Goal: Find contact information: Find contact information

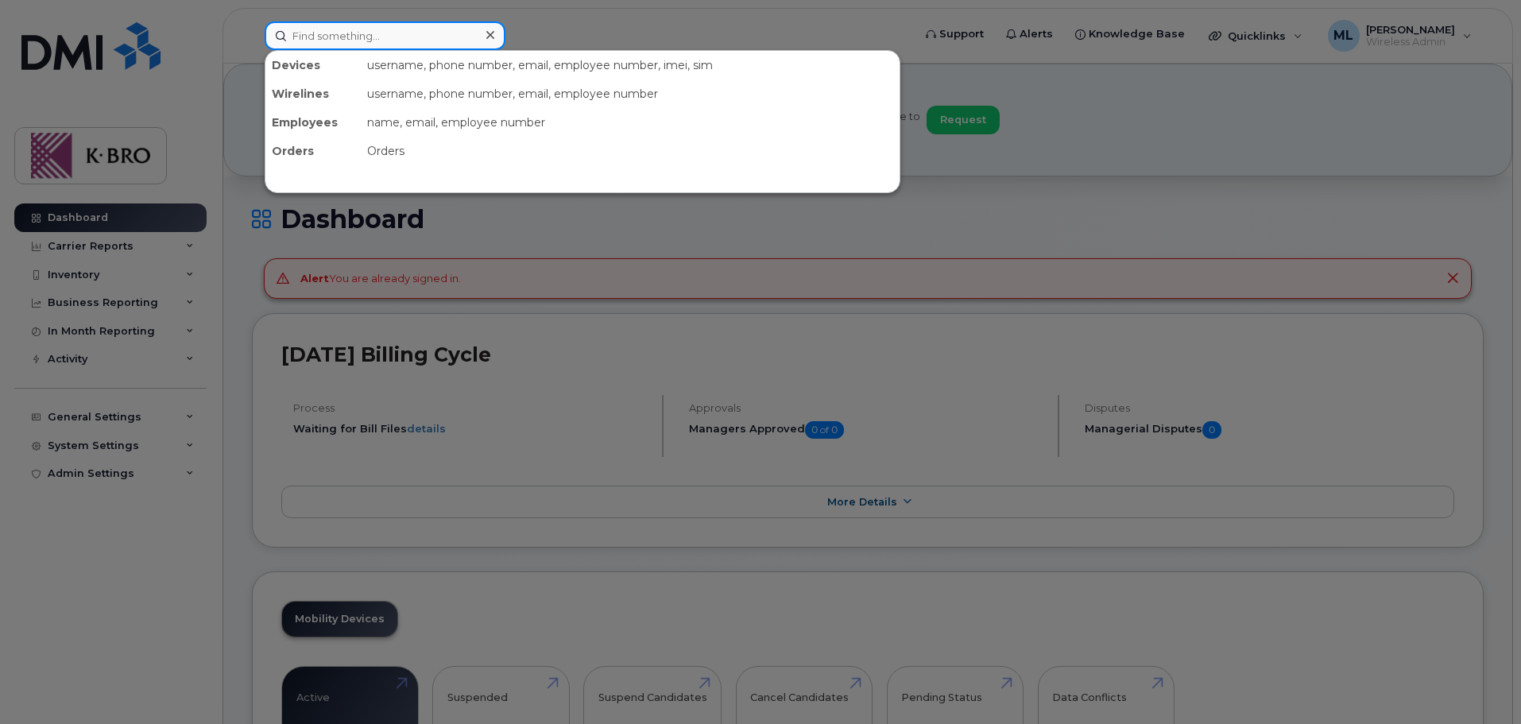
click at [318, 29] on input at bounding box center [385, 35] width 241 height 29
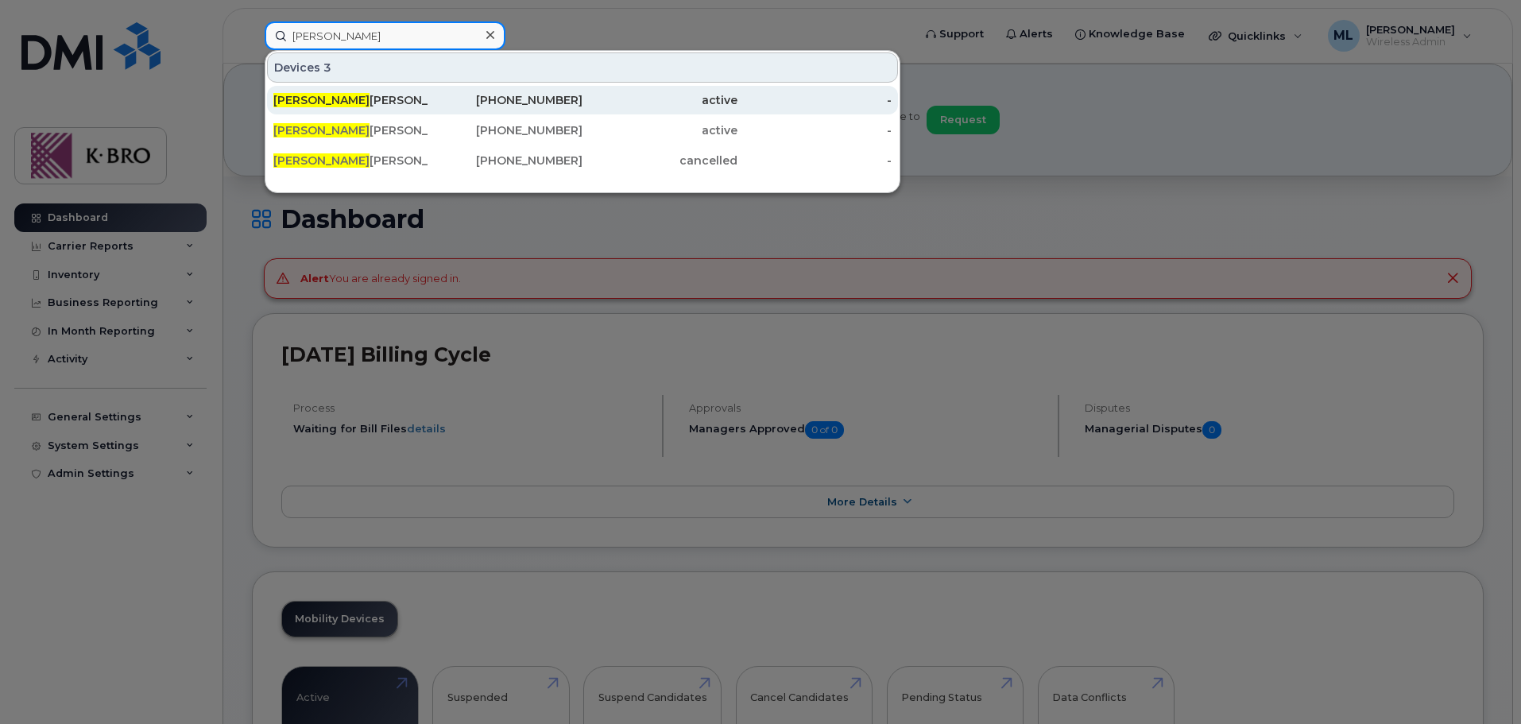
type input "[PERSON_NAME]"
click at [350, 103] on div "[PERSON_NAME]" at bounding box center [350, 100] width 155 height 16
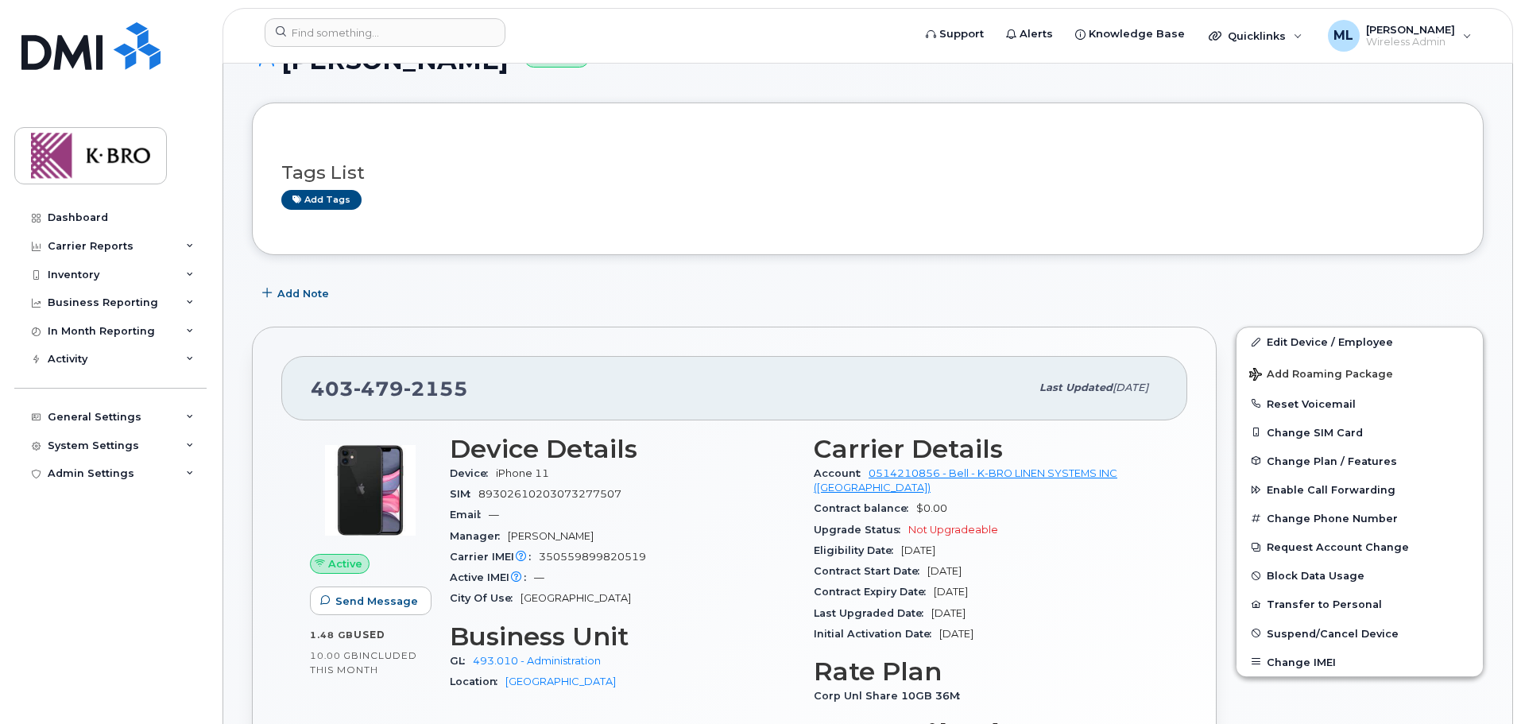
scroll to position [238, 0]
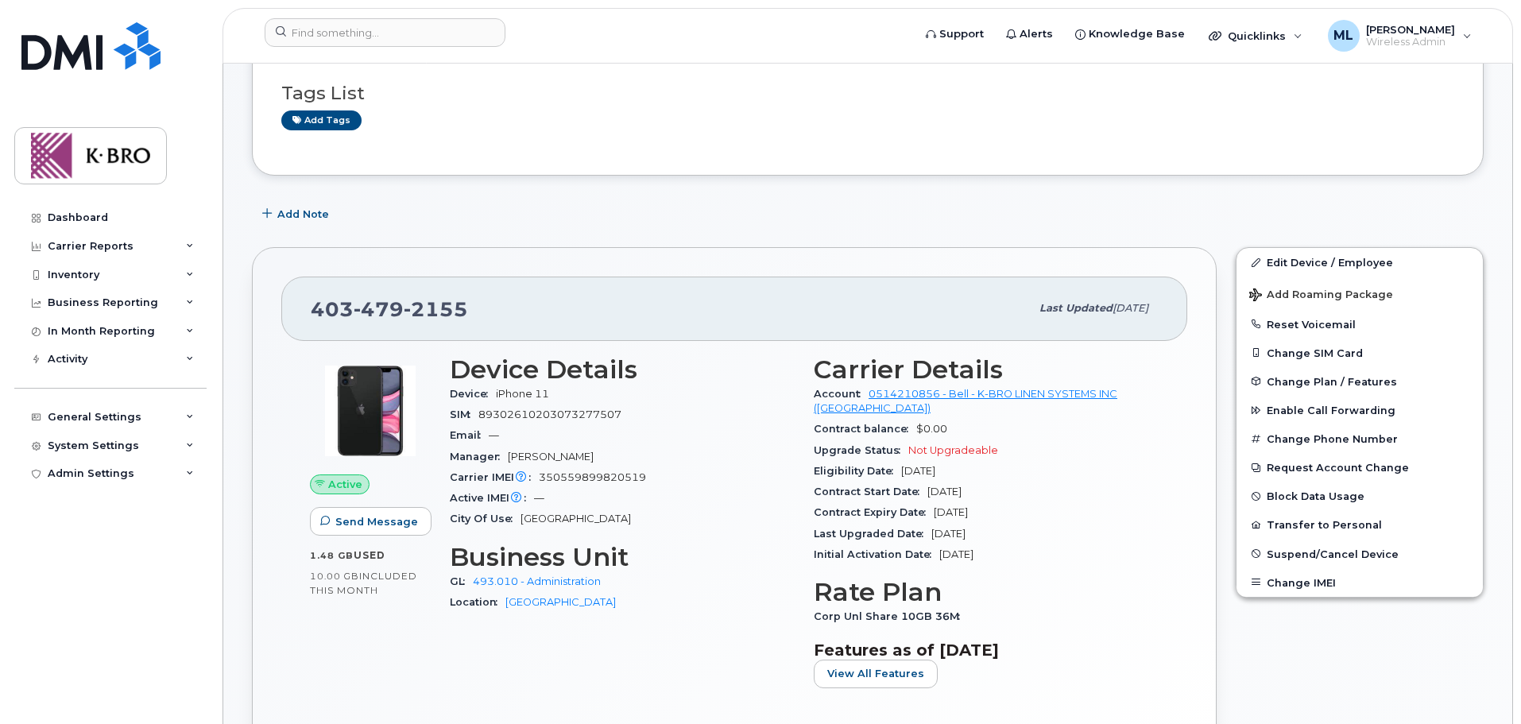
drag, startPoint x: 916, startPoint y: 494, endPoint x: 1026, endPoint y: 499, distance: 109.8
click at [1026, 502] on div "Contract Expiry Date [DATE]" at bounding box center [986, 512] width 345 height 21
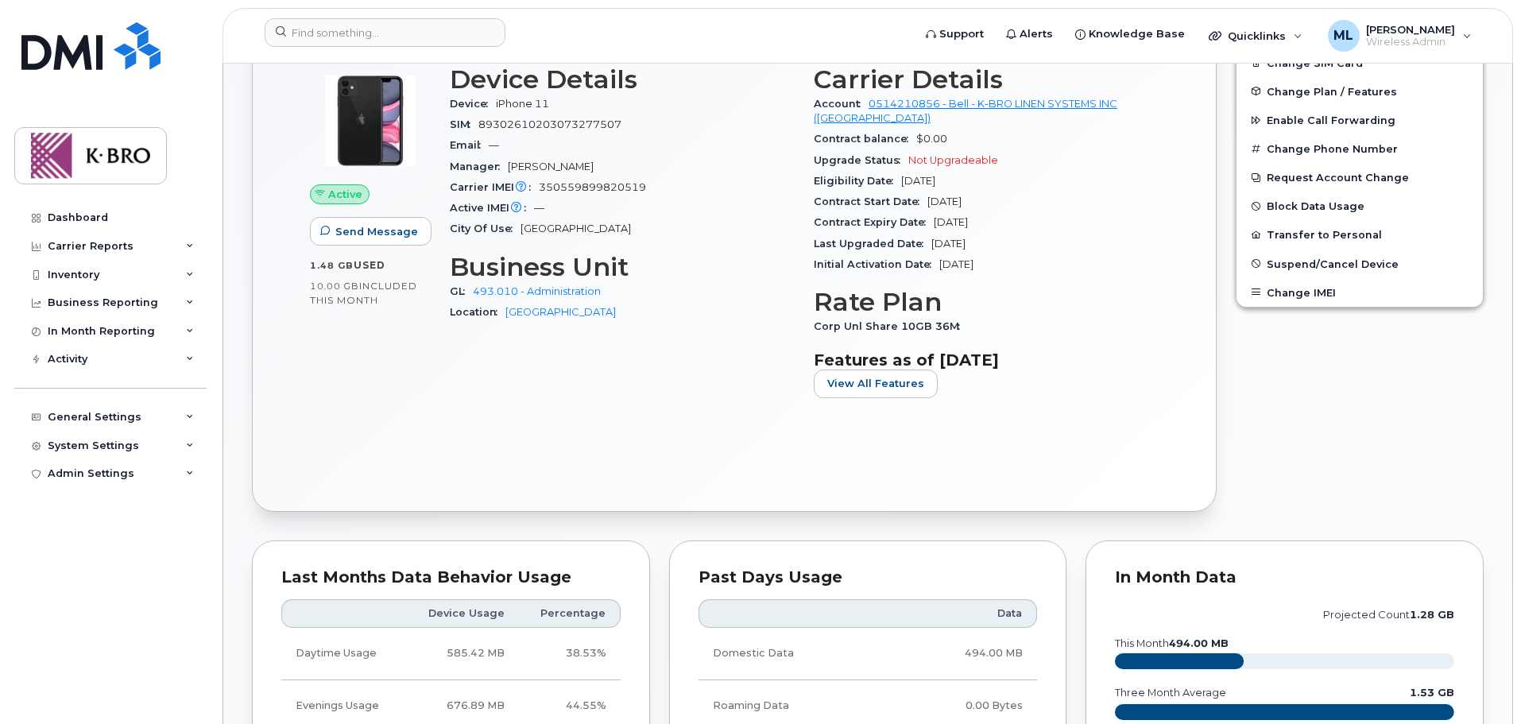
scroll to position [318, 0]
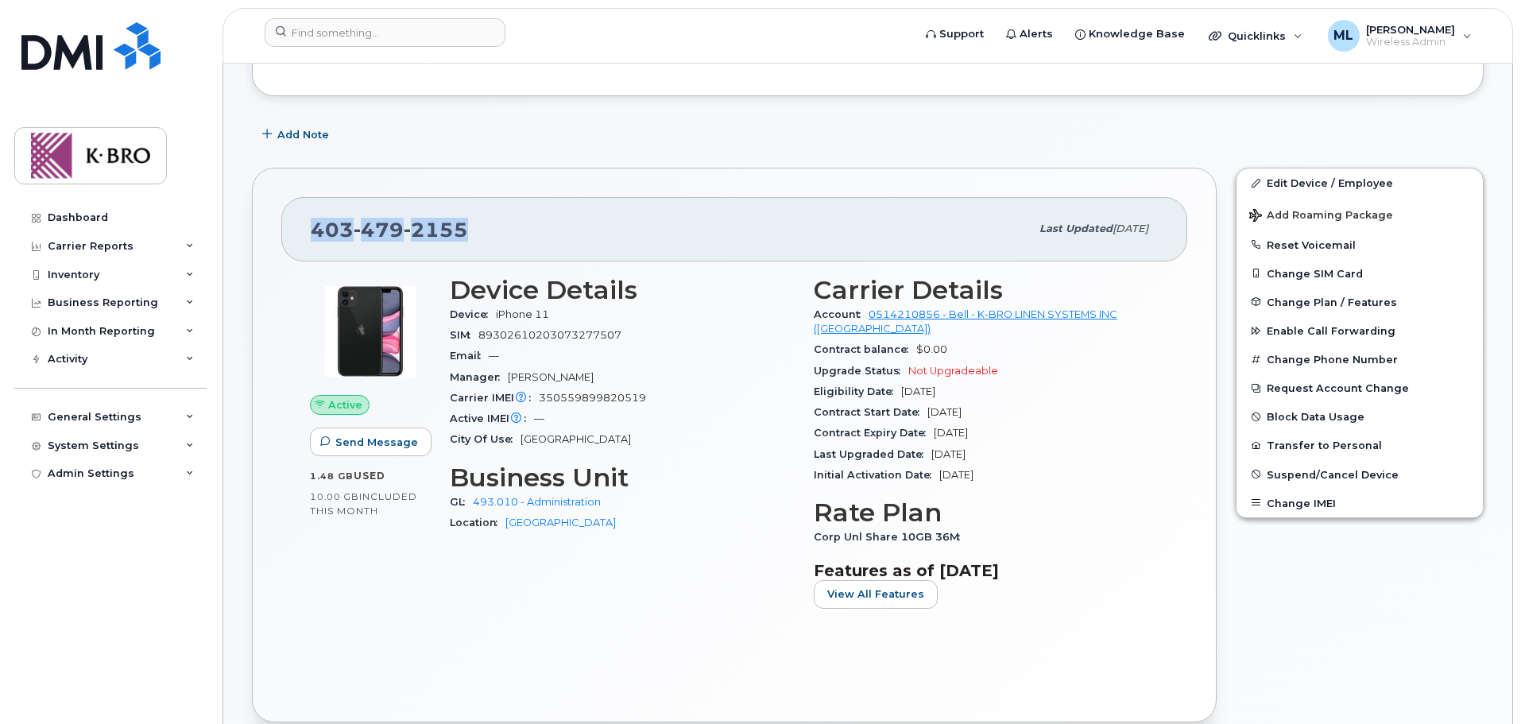
drag, startPoint x: 524, startPoint y: 230, endPoint x: 261, endPoint y: 227, distance: 263.0
click at [265, 230] on div "[PHONE_NUMBER] Last updated [DATE] Active Send Message 1.48 GB  used 10.00 GB  …" at bounding box center [734, 445] width 965 height 554
copy span "[PHONE_NUMBER]"
